Goal: Task Accomplishment & Management: Manage account settings

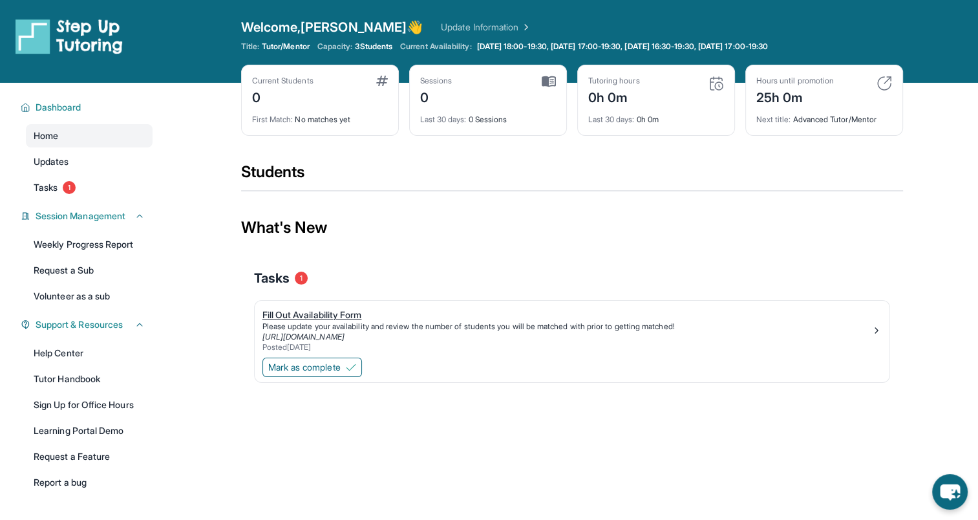
click at [346, 321] on div "Please update your availability and review the number of students you will be m…" at bounding box center [567, 326] width 609 height 10
